Goal: Information Seeking & Learning: Learn about a topic

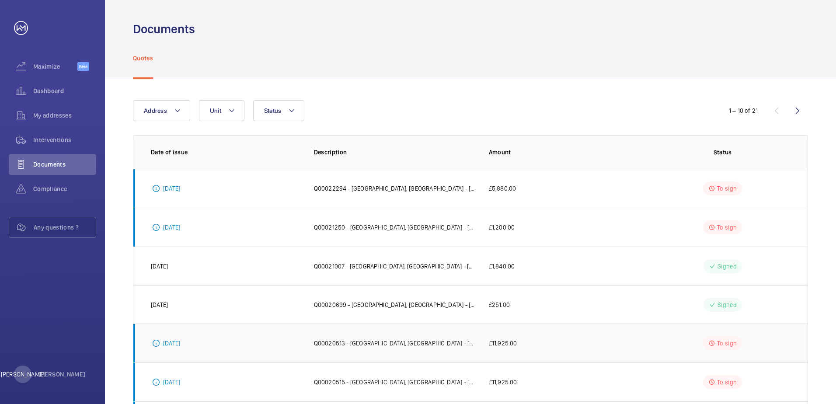
click at [396, 345] on p "Q00020513 - Bournville Lane, Bournville - CBRE | GWS - Mondelez - Lift 16 30/06…" at bounding box center [394, 343] width 161 height 9
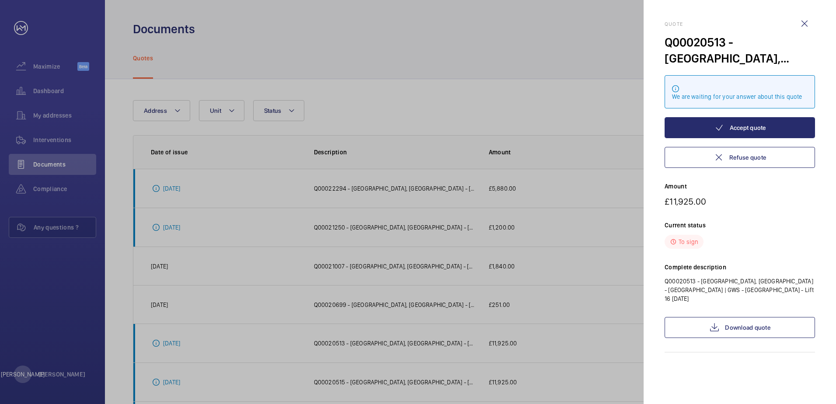
click at [373, 369] on div at bounding box center [418, 202] width 836 height 404
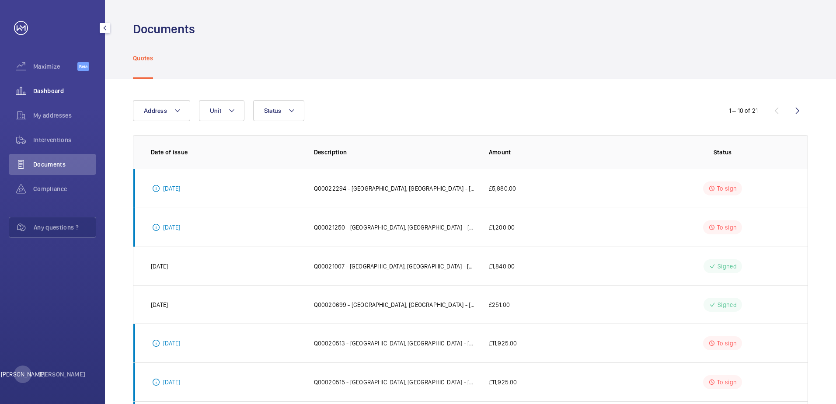
click at [39, 94] on span "Dashboard" at bounding box center [64, 91] width 63 height 9
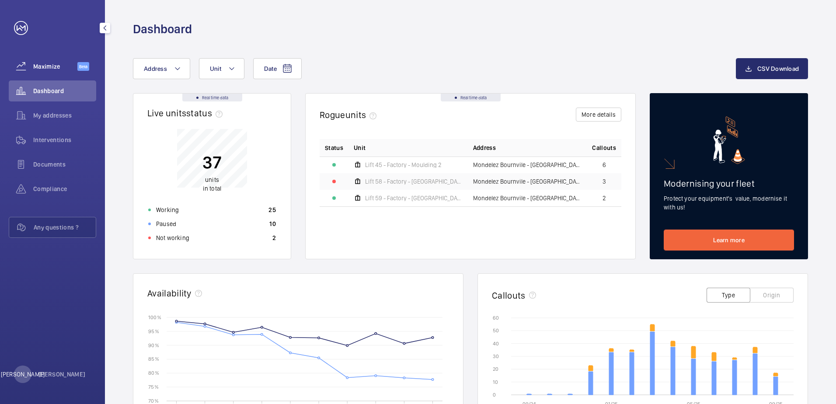
click at [46, 68] on span "Maximize" at bounding box center [55, 66] width 44 height 9
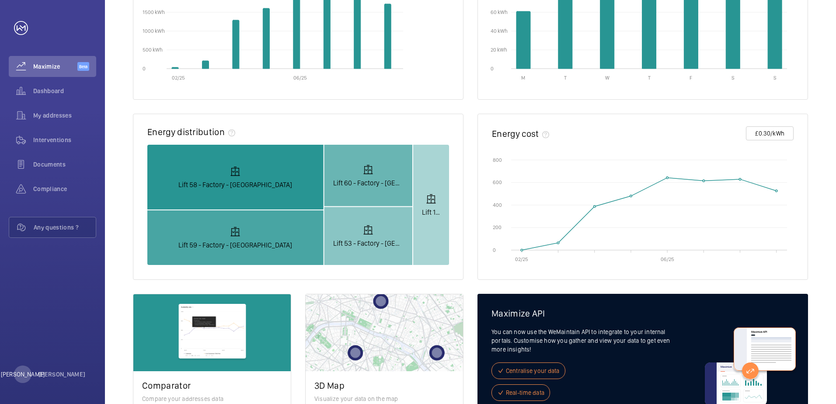
scroll to position [219, 0]
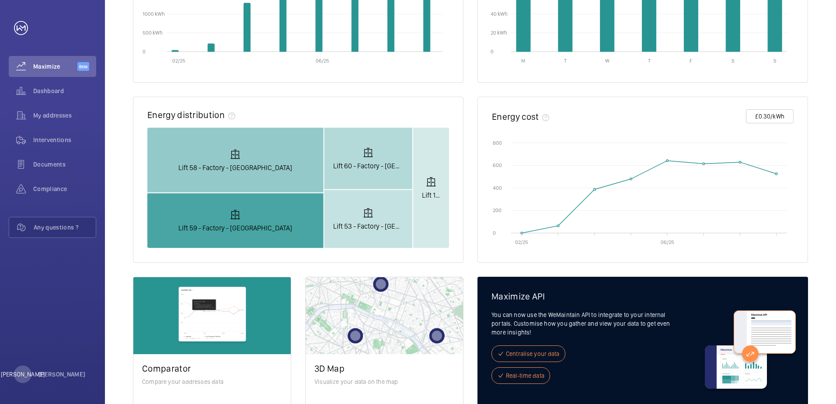
click at [213, 226] on rect at bounding box center [235, 220] width 176 height 55
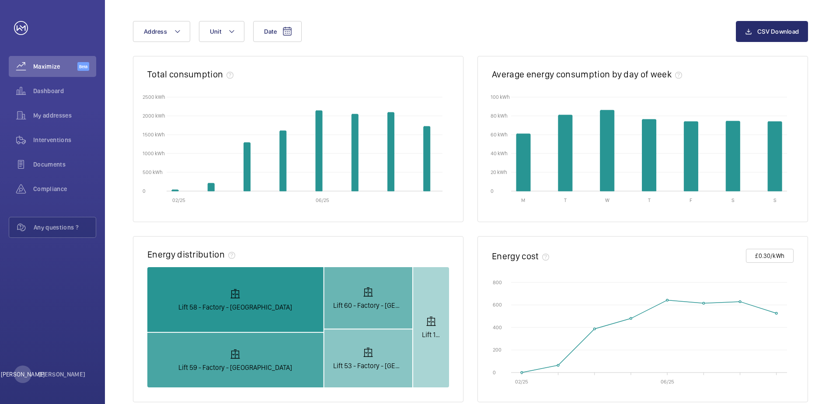
scroll to position [0, 0]
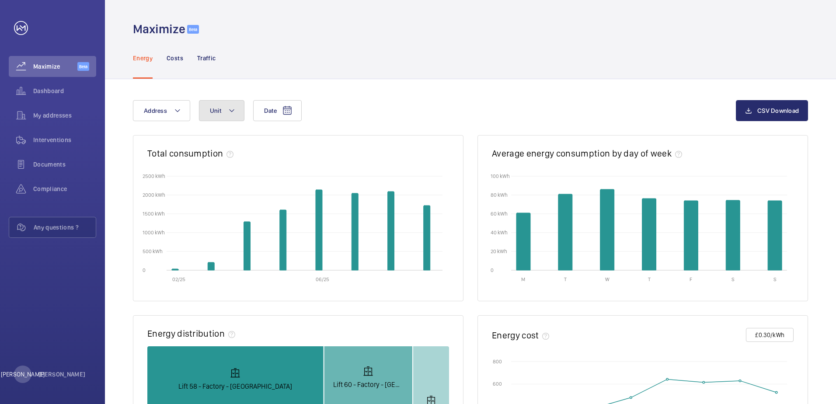
click at [241, 114] on button "Unit" at bounding box center [221, 110] width 45 height 21
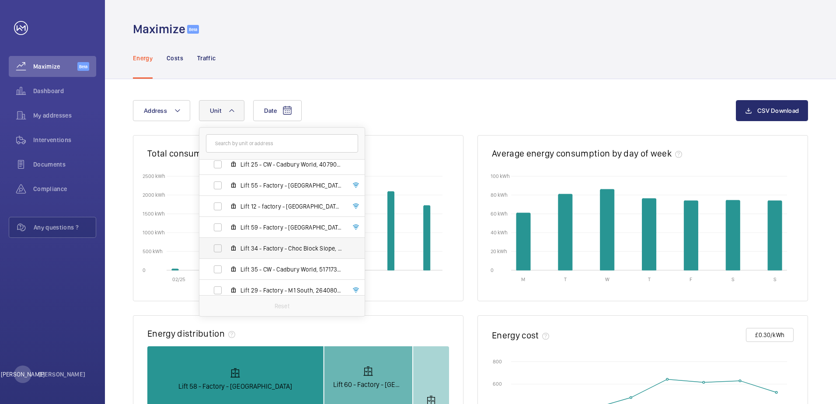
scroll to position [131, 0]
click at [215, 207] on input "Lift 59 - Factory - U Block East, 53878206" at bounding box center [217, 206] width 17 height 17
checkbox input "true"
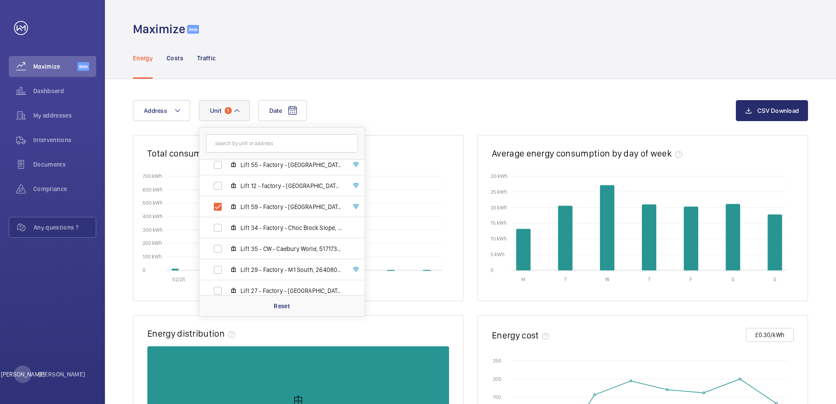
click at [426, 99] on div "Date Address Unit 1 Mondelez Bournvile - Bournville Lane, Bournville, B30 1JR B…" at bounding box center [470, 380] width 731 height 603
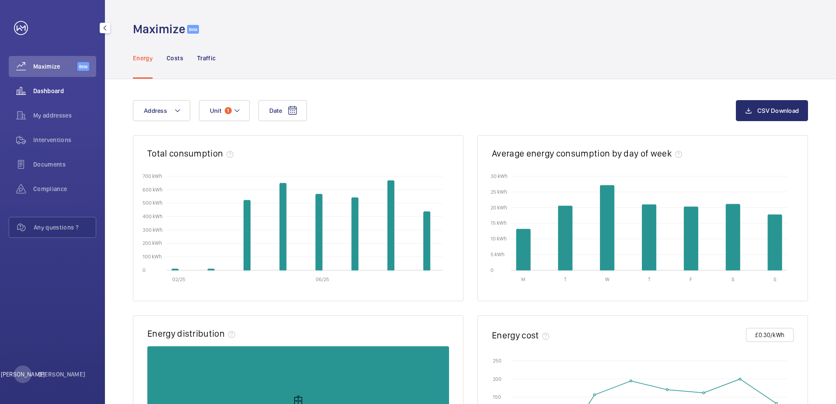
click at [52, 96] on div "Dashboard" at bounding box center [52, 90] width 87 height 21
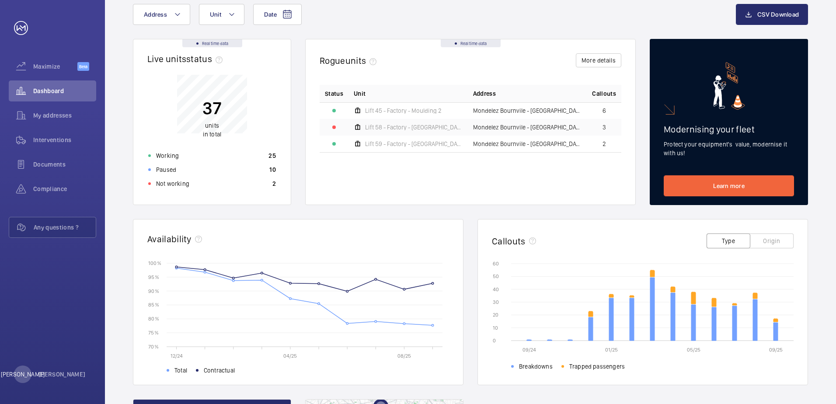
scroll to position [219, 0]
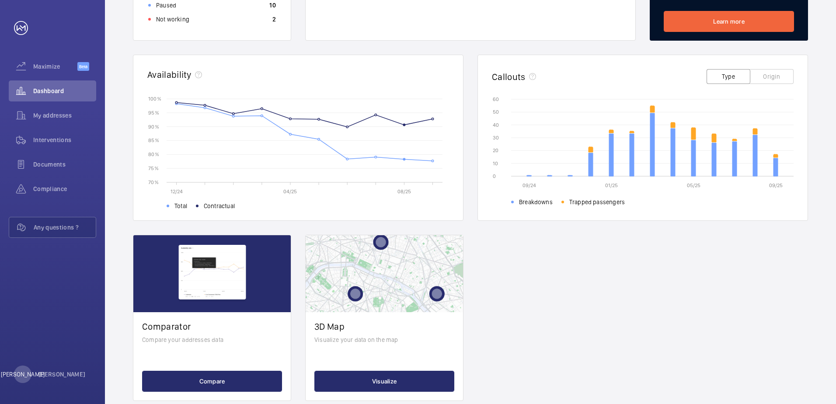
click at [404, 126] on rect at bounding box center [312, 141] width 276 height 84
click at [404, 124] on circle at bounding box center [404, 125] width 2 height 2
